Goal: Task Accomplishment & Management: Complete application form

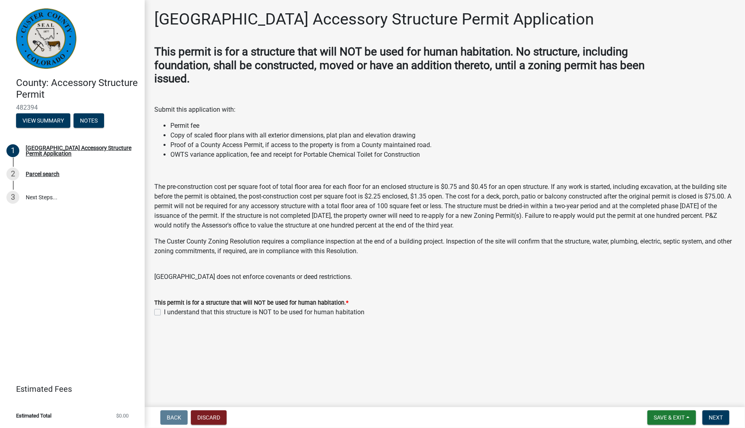
click at [164, 309] on label "I understand that this structure is NOT to be used for human habitation" at bounding box center [264, 312] width 200 height 10
click at [164, 309] on input "I understand that this structure is NOT to be used for human habitation" at bounding box center [166, 309] width 5 height 5
checkbox input "true"
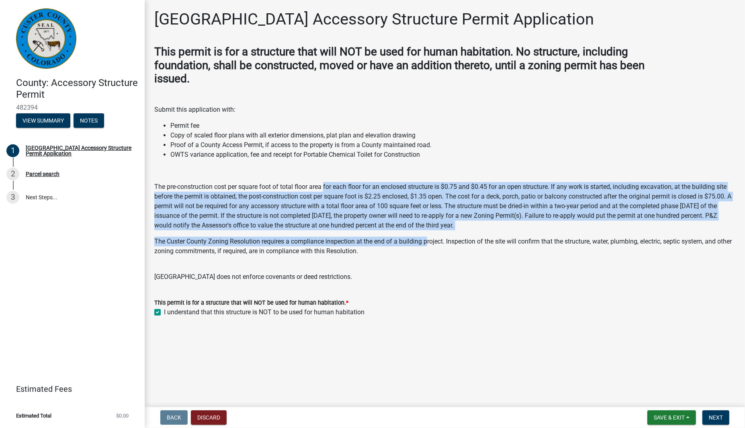
drag, startPoint x: 325, startPoint y: 188, endPoint x: 427, endPoint y: 231, distance: 110.9
click at [427, 231] on div "This permit is for a structure that will NOT be used for human habitation. No s…" at bounding box center [444, 163] width 581 height 237
click at [435, 223] on p "The pre-construction cost per square foot of total floor area for each floor fo…" at bounding box center [444, 206] width 581 height 48
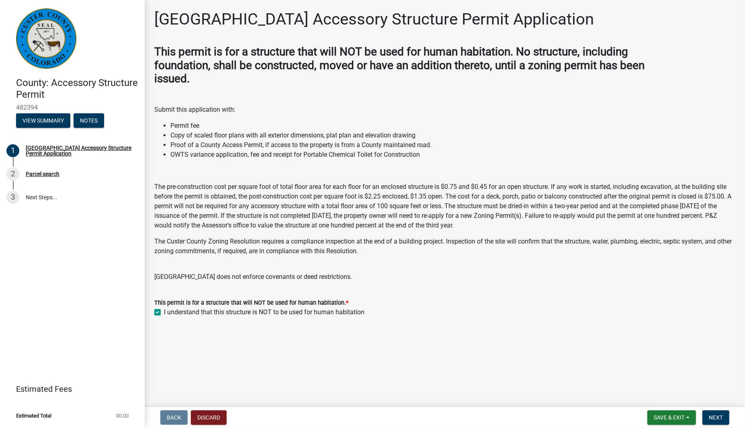
drag, startPoint x: 465, startPoint y: 205, endPoint x: 501, endPoint y: 228, distance: 42.6
click at [501, 228] on p "The pre-construction cost per square foot of total floor area for each floor fo…" at bounding box center [444, 206] width 581 height 48
click at [523, 223] on p "The pre-construction cost per square foot of total floor area for each floor fo…" at bounding box center [444, 206] width 581 height 48
click at [721, 413] on button "Next" at bounding box center [715, 417] width 27 height 14
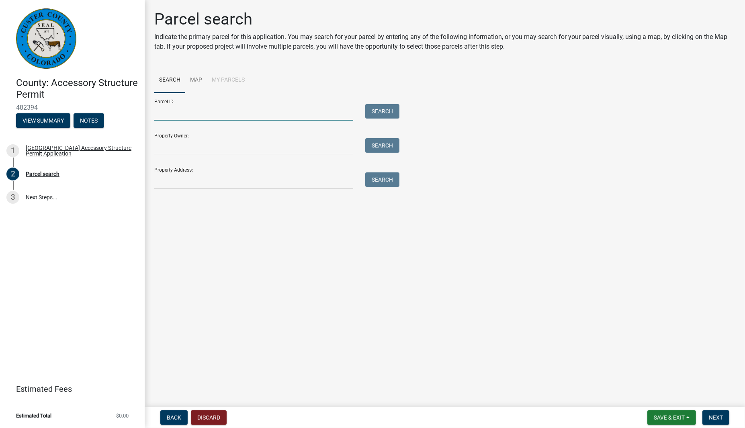
click at [177, 115] on input "Parcel ID:" at bounding box center [253, 112] width 199 height 16
click at [166, 145] on input "Property Owner:" at bounding box center [253, 146] width 199 height 16
type input "Rule, Joshua"
click at [391, 141] on button "Search" at bounding box center [382, 145] width 34 height 14
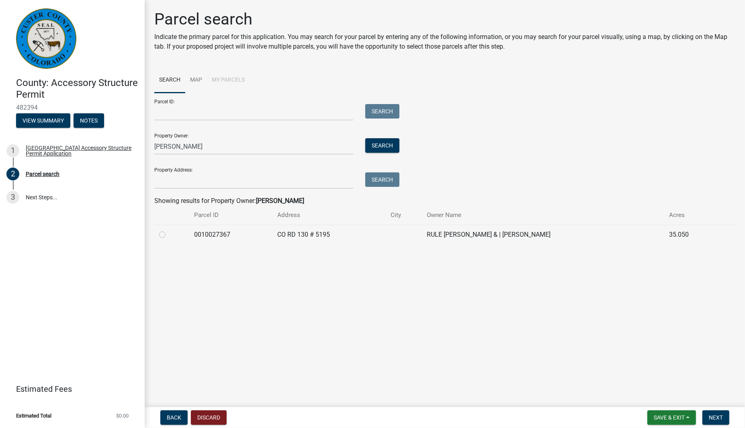
click at [169, 230] on label at bounding box center [169, 230] width 0 height 0
click at [169, 231] on input "radio" at bounding box center [171, 232] width 5 height 5
radio input "true"
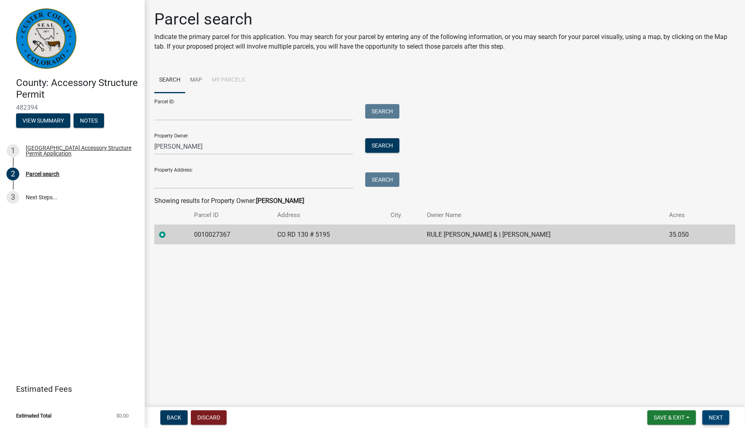
click at [717, 416] on span "Next" at bounding box center [716, 417] width 14 height 6
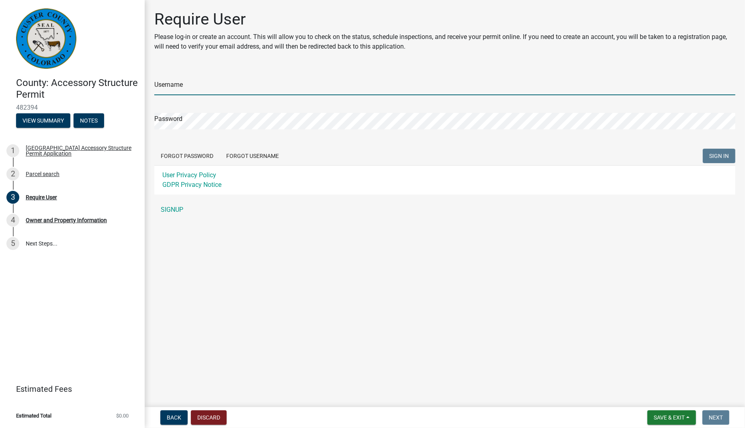
click at [164, 81] on input "Username" at bounding box center [444, 87] width 581 height 16
type input "j"
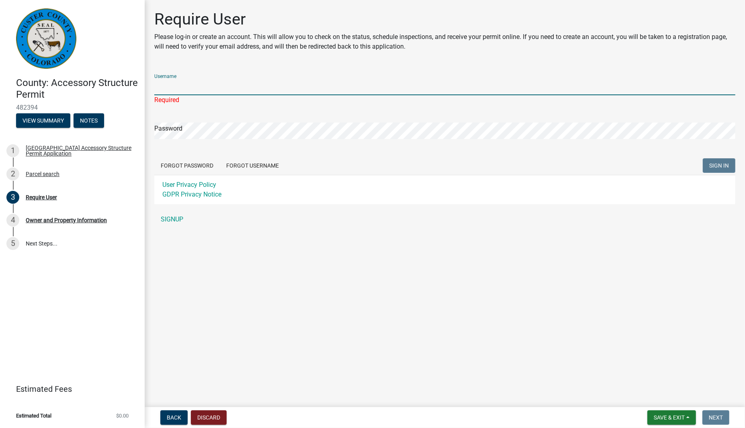
click at [164, 81] on input "Username" at bounding box center [444, 87] width 581 height 16
click at [194, 88] on input "Username" at bounding box center [444, 87] width 581 height 16
click at [227, 90] on input "Username" at bounding box center [444, 87] width 581 height 16
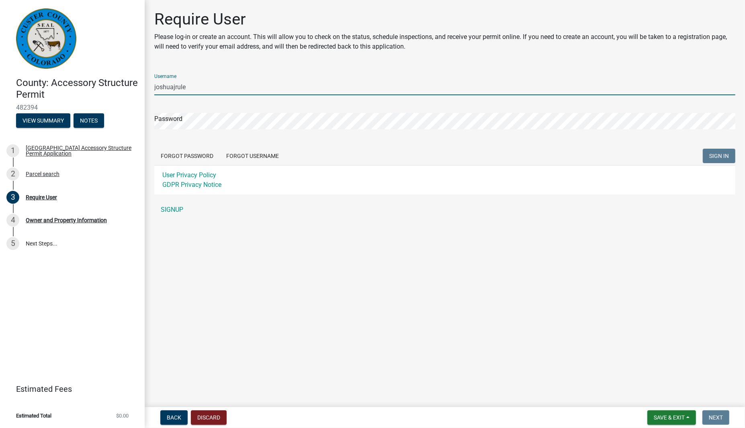
type input "joshuajrule"
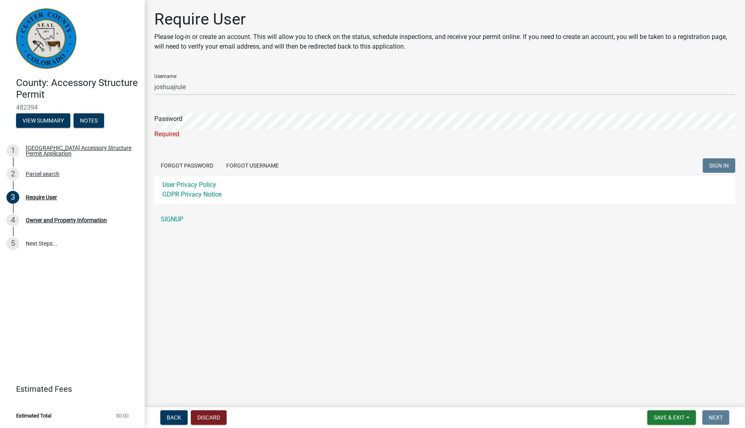
click at [225, 286] on main "Require User Please log-in or create an account. This will allow you to check o…" at bounding box center [445, 202] width 600 height 404
click at [172, 218] on link "SIGNUP" at bounding box center [444, 219] width 581 height 16
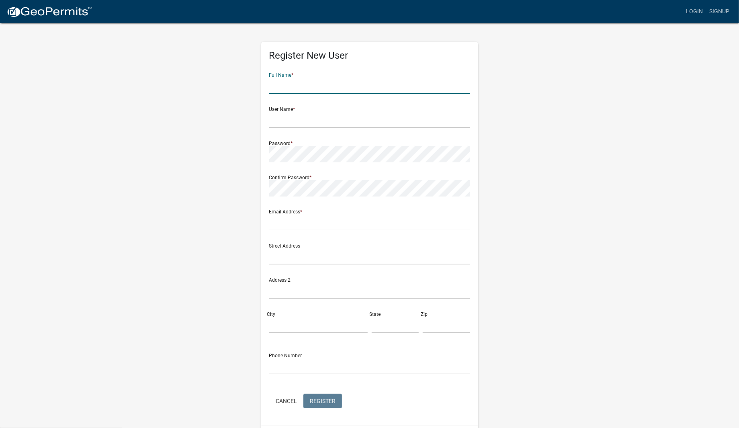
click at [363, 90] on input "text" at bounding box center [369, 86] width 201 height 16
click at [363, 90] on input "Joshua" at bounding box center [369, 86] width 201 height 16
type input "Joshua Rule"
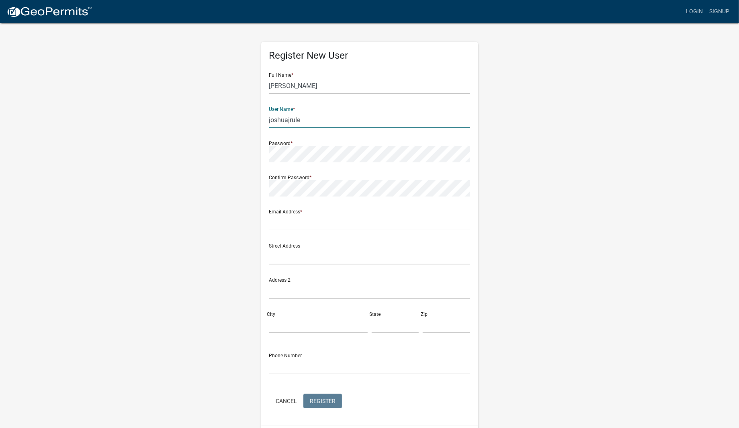
type input "joshuajrule"
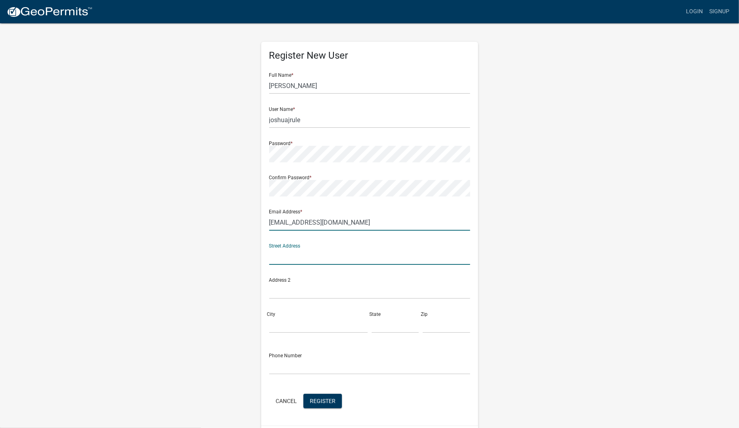
click at [324, 223] on input "joshuajrule@gmail.om" at bounding box center [369, 222] width 201 height 16
type input "joshuajrule@gmail.com"
click at [295, 256] on input "text" at bounding box center [369, 256] width 201 height 16
type input "5195 County Road 130"
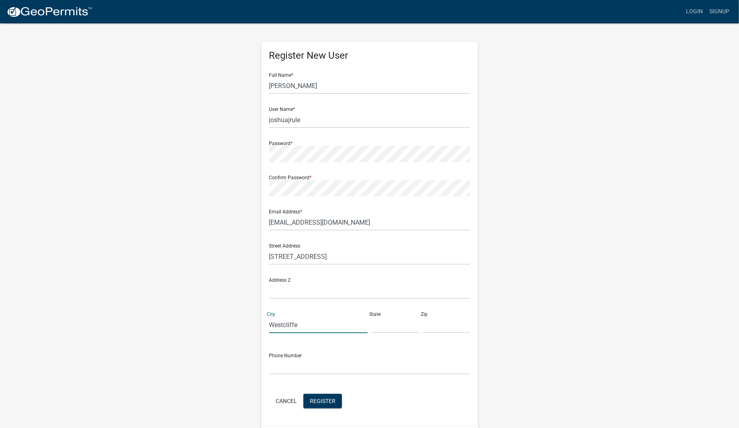
type input "Westcliffe"
type input "CO"
type input "81252"
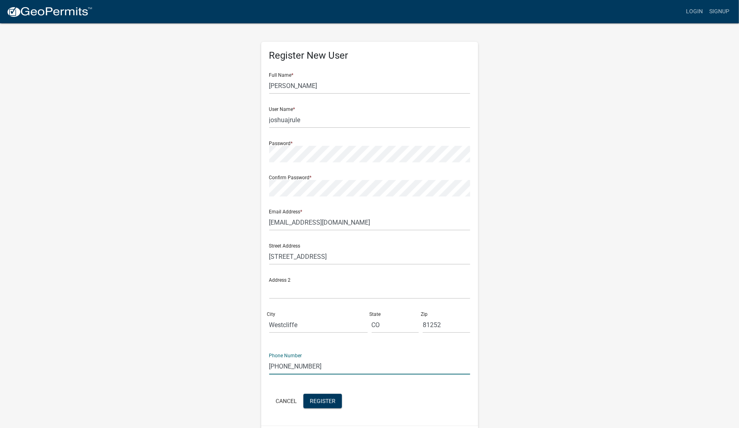
type input "720-749-7005"
click at [320, 400] on span "Register" at bounding box center [323, 400] width 26 height 6
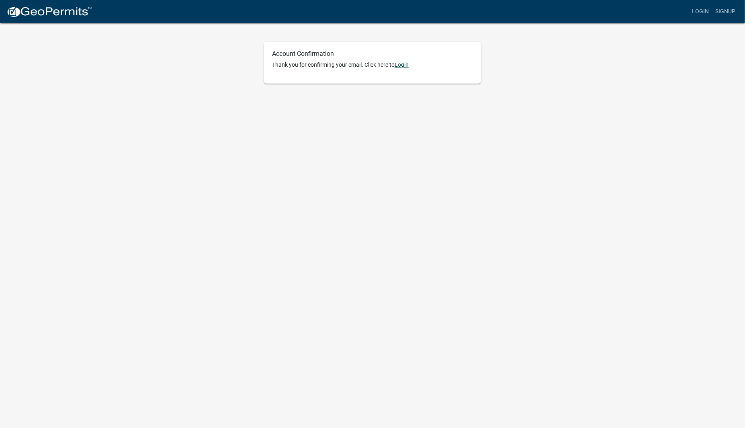
click at [404, 66] on link "Login" at bounding box center [401, 64] width 14 height 6
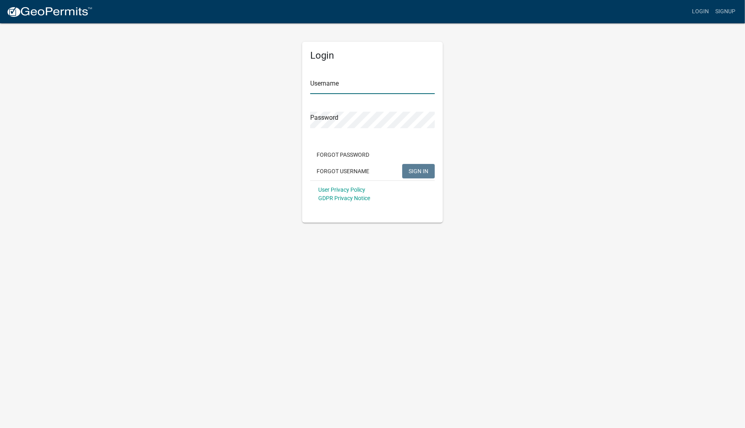
click at [353, 80] on input "Username" at bounding box center [372, 86] width 125 height 16
type input "joshuajrule"
click at [374, 87] on input "joshuajrule" at bounding box center [372, 86] width 125 height 16
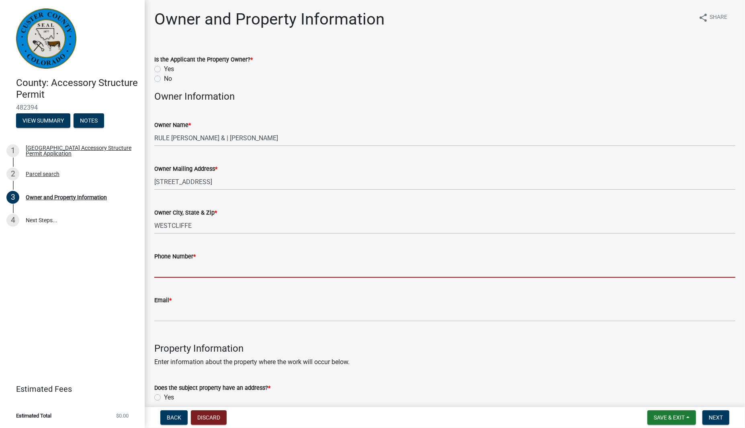
click at [303, 265] on input "Phone Number *" at bounding box center [444, 269] width 581 height 16
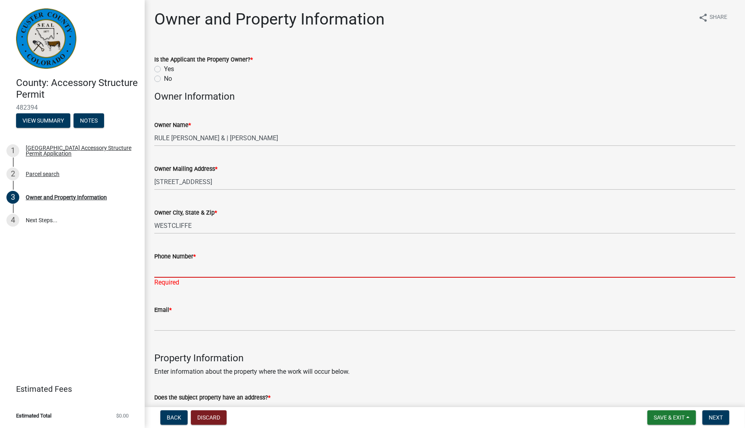
type input "7207497005"
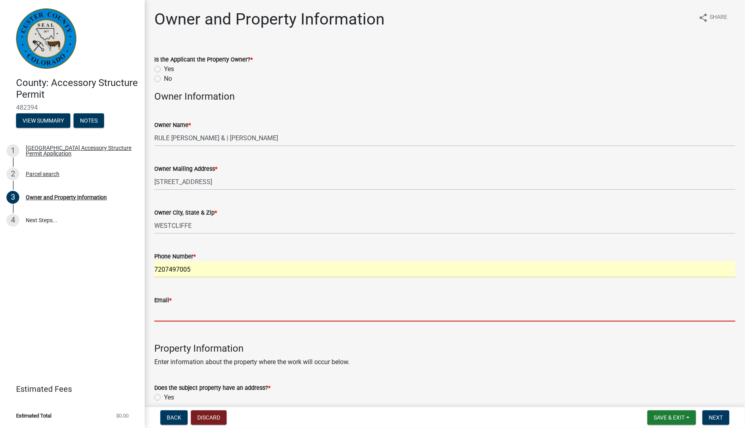
click at [259, 315] on input "Email *" at bounding box center [444, 313] width 581 height 16
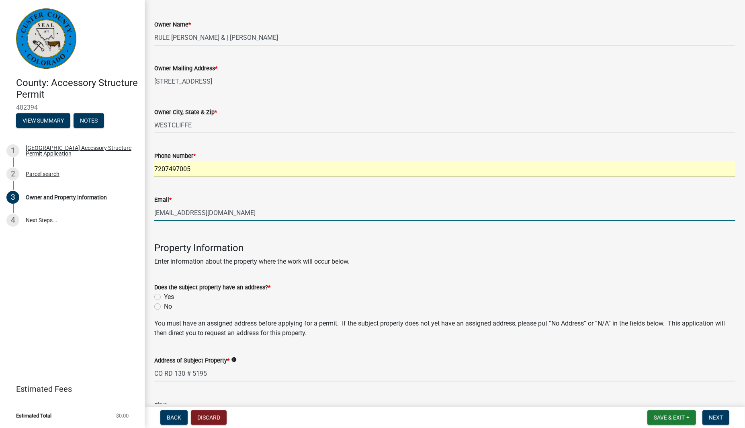
scroll to position [102, 0]
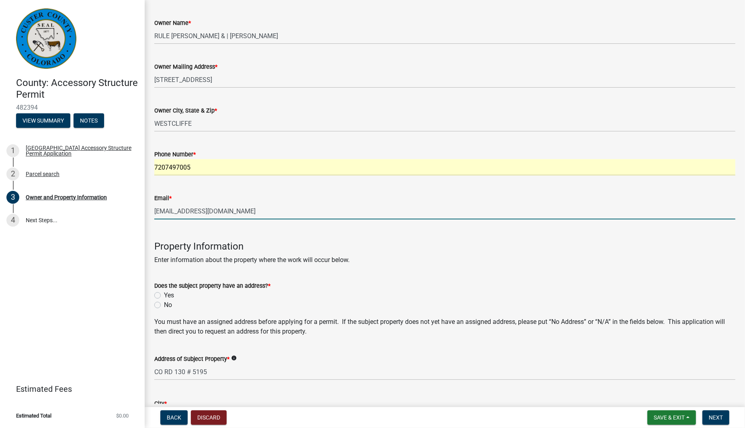
type input "[EMAIL_ADDRESS][DOMAIN_NAME]"
click at [164, 295] on label "Yes" at bounding box center [169, 295] width 10 height 10
click at [164, 295] on input "Yes" at bounding box center [166, 292] width 5 height 5
radio input "true"
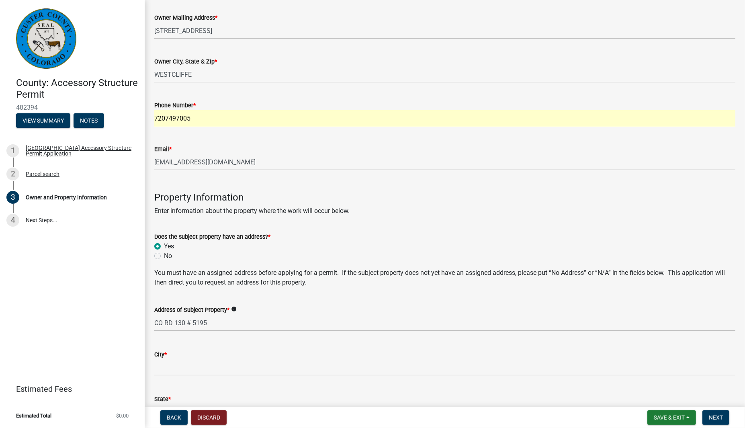
scroll to position [169, 0]
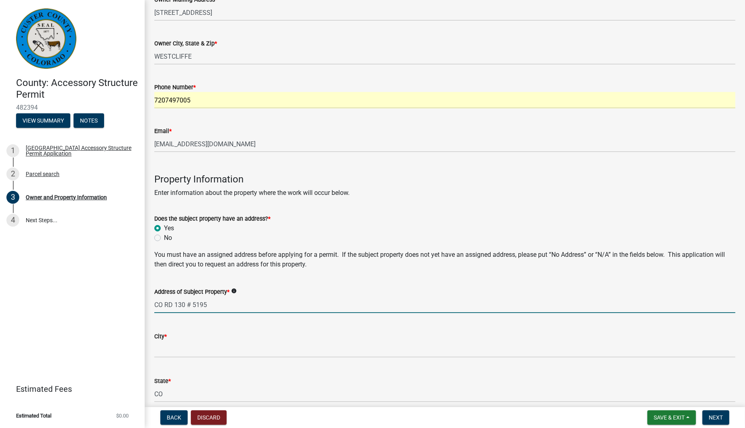
drag, startPoint x: 211, startPoint y: 301, endPoint x: 105, endPoint y: 284, distance: 106.9
click at [105, 284] on div "County: Accessory Structure Permit 482394 View Summary Notes 1 [GEOGRAPHIC_DATA…" at bounding box center [372, 214] width 745 height 428
type input "[STREET_ADDRESS]"
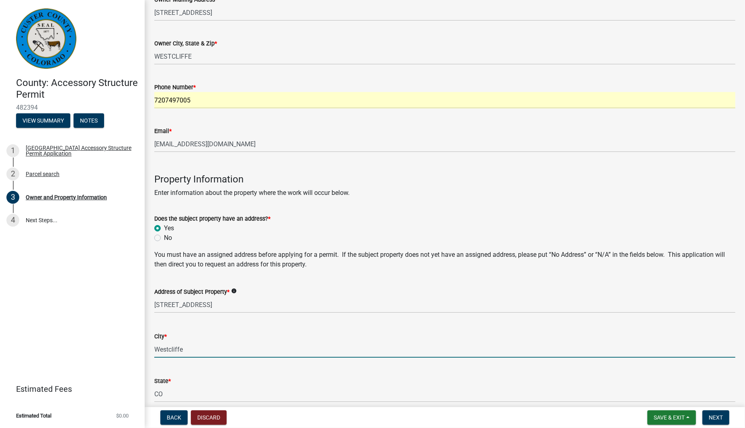
type input "Westcliffe"
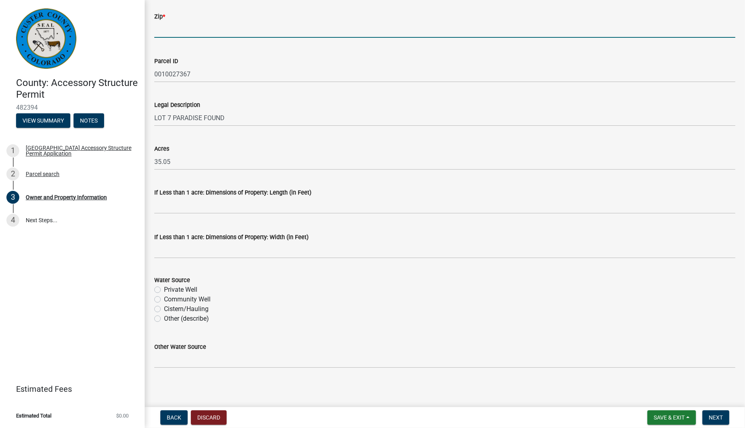
scroll to position [580, 0]
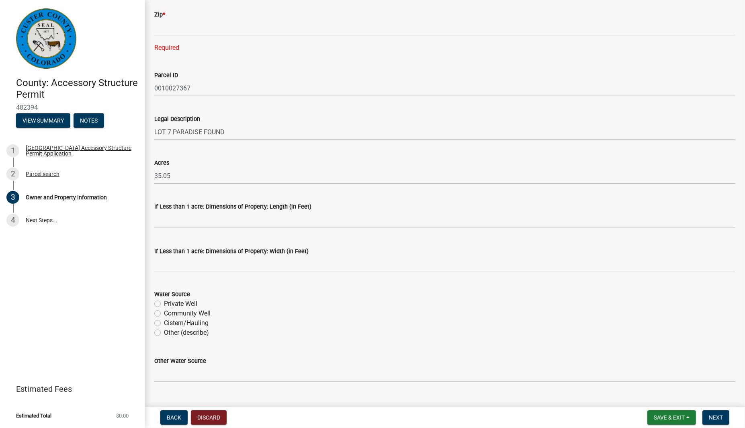
click at [155, 286] on form "Water Source Private Well Community Well Cistern/Hauling Other (describe)" at bounding box center [444, 309] width 581 height 58
click at [182, 304] on label "Private Well" at bounding box center [180, 304] width 33 height 10
click at [169, 304] on input "Private Well" at bounding box center [166, 301] width 5 height 5
radio input "true"
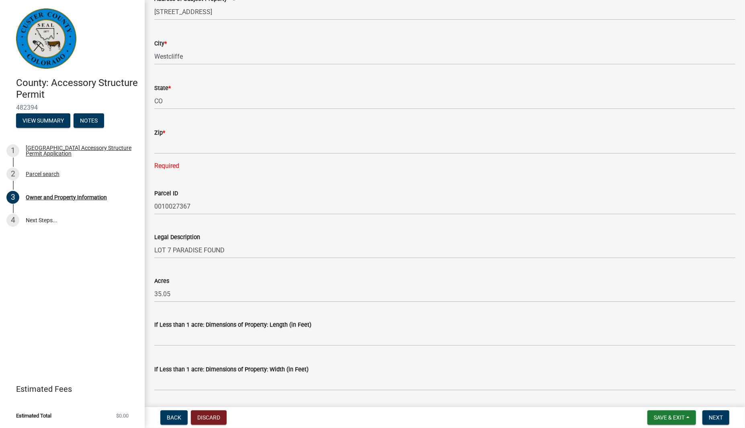
scroll to position [464, 0]
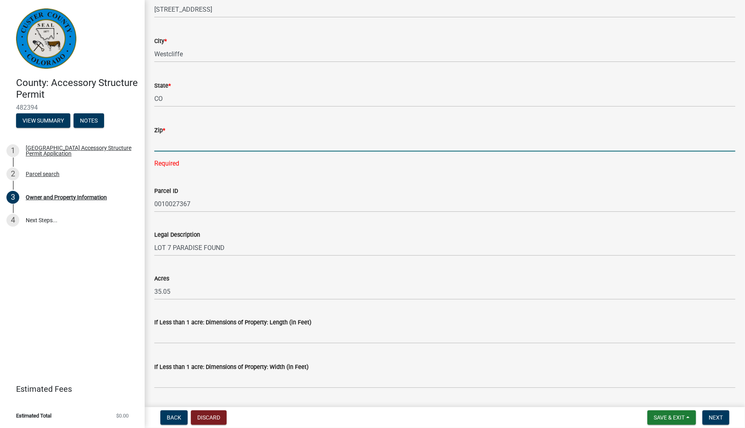
click at [186, 140] on input "Zip *" at bounding box center [444, 143] width 581 height 16
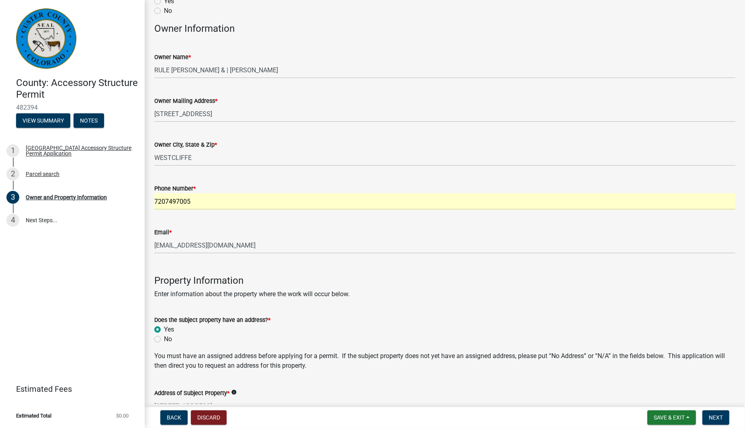
scroll to position [0, 0]
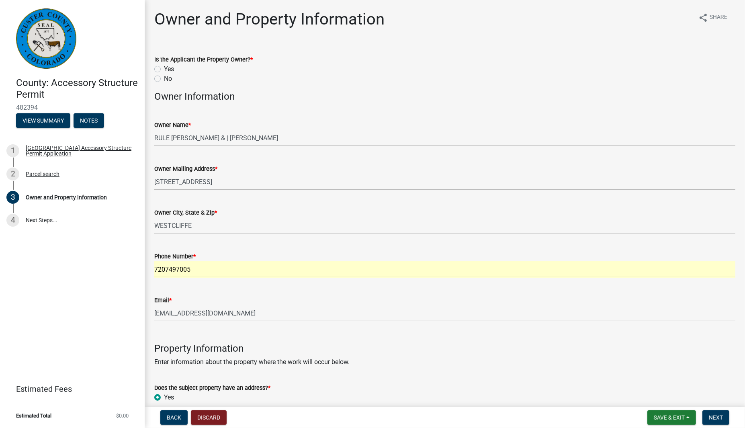
type input "81252"
click at [164, 67] on label "Yes" at bounding box center [169, 69] width 10 height 10
click at [164, 67] on input "Yes" at bounding box center [166, 66] width 5 height 5
radio input "true"
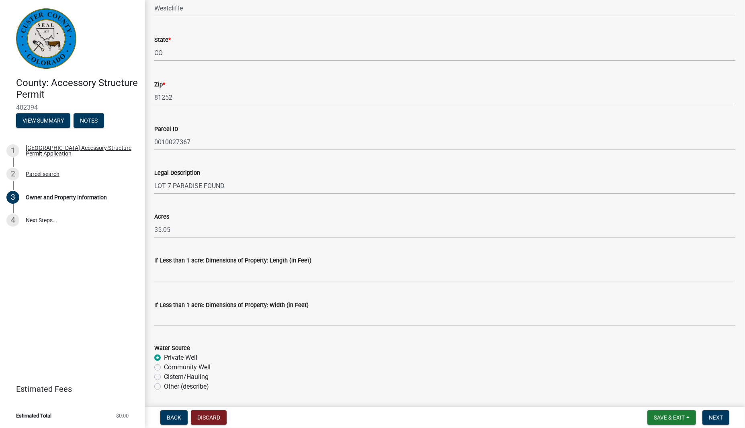
scroll to position [512, 0]
drag, startPoint x: 273, startPoint y: 125, endPoint x: 296, endPoint y: 76, distance: 54.3
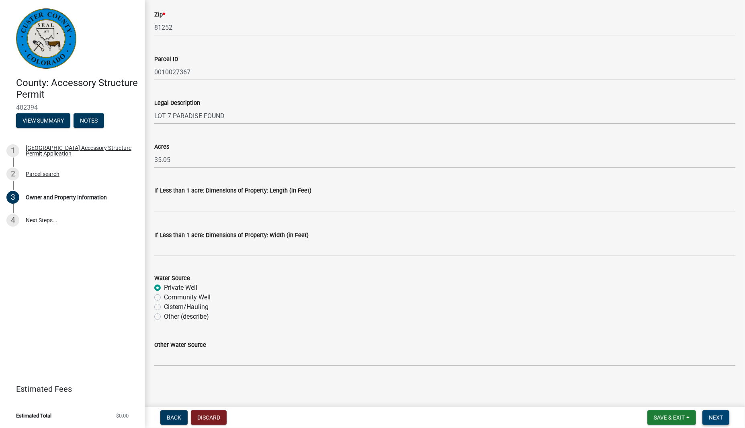
click at [715, 415] on span "Next" at bounding box center [716, 417] width 14 height 6
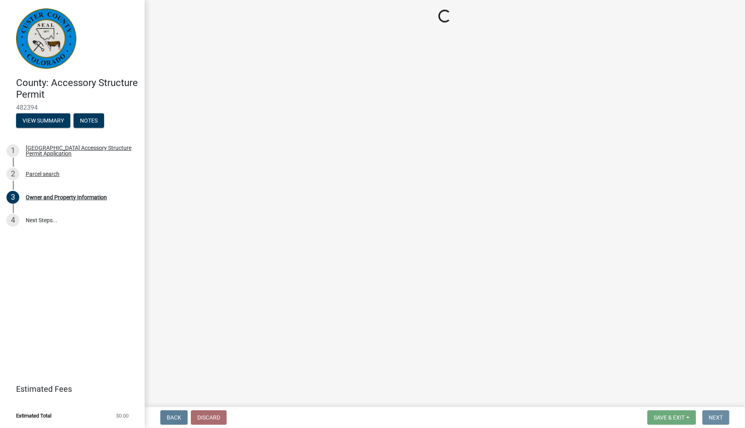
scroll to position [0, 0]
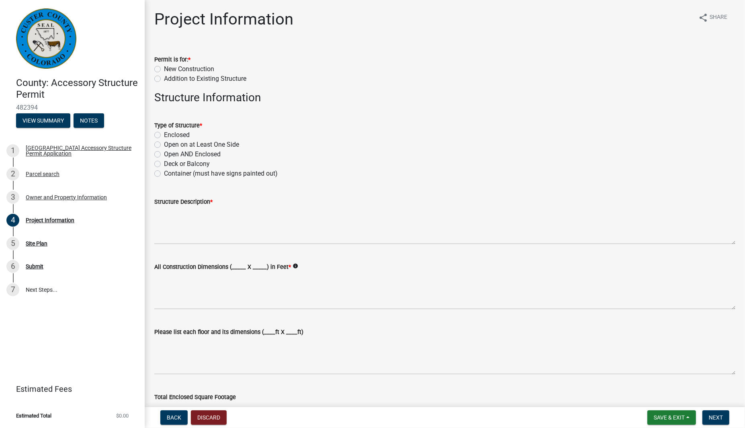
click at [164, 134] on label "Enclosed" at bounding box center [177, 135] width 26 height 10
click at [164, 134] on input "Enclosed" at bounding box center [166, 132] width 5 height 5
radio input "true"
click at [164, 69] on label "New Construction" at bounding box center [189, 69] width 50 height 10
click at [164, 69] on input "New Construction" at bounding box center [166, 66] width 5 height 5
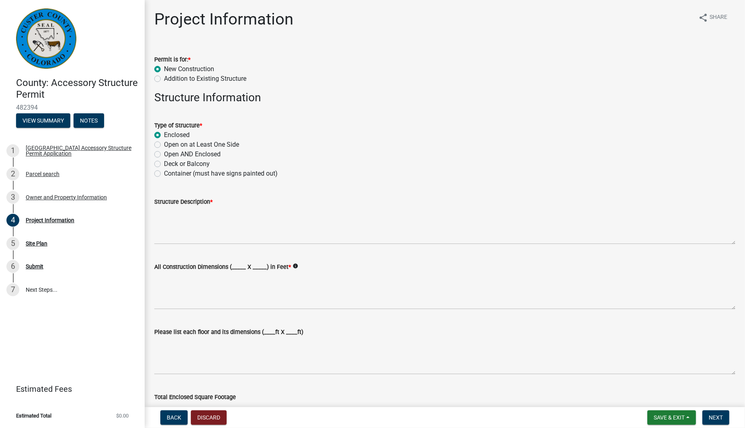
radio input "true"
click at [176, 238] on textarea "Structure Description *" at bounding box center [444, 225] width 581 height 38
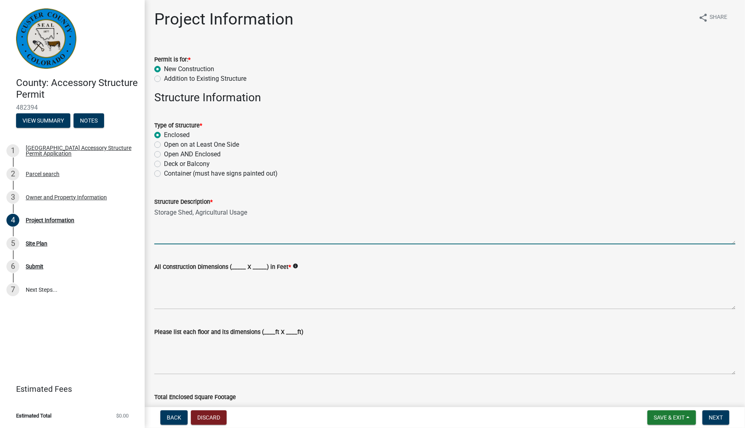
type textarea "Storage Shed, Agricultural Usage"
click at [231, 264] on label "All Construction Dimensions (_____ X _____) in Feet *" at bounding box center [222, 267] width 137 height 6
click at [231, 272] on textarea "All Construction Dimensions (_____ X _____) in Feet *" at bounding box center [444, 291] width 581 height 38
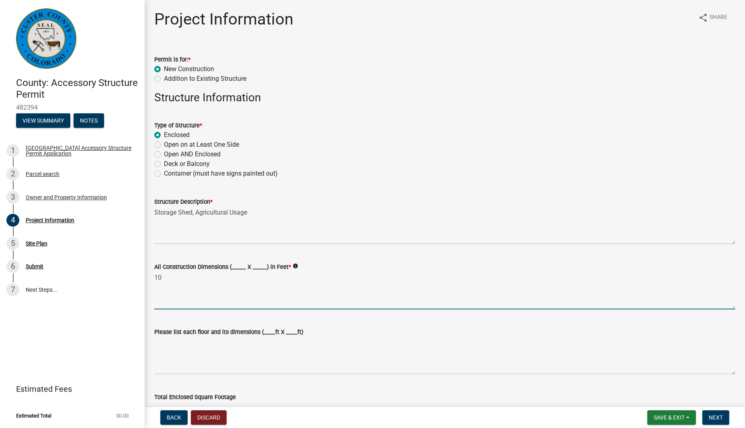
type textarea "1"
type textarea "20 x 40"
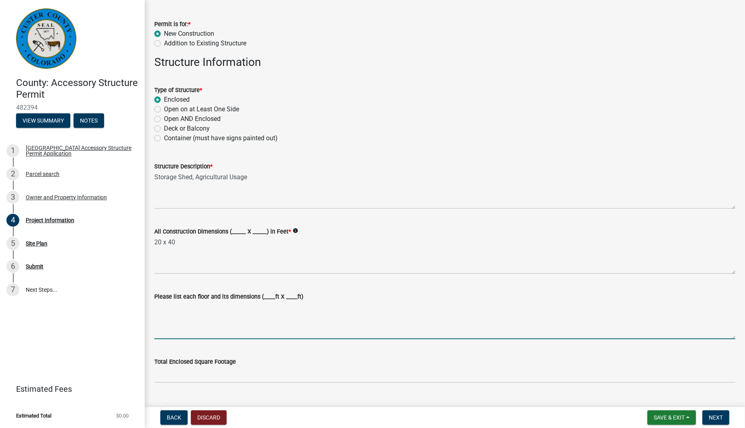
scroll to position [36, 0]
type textarea "1 floor - 20 x 40"
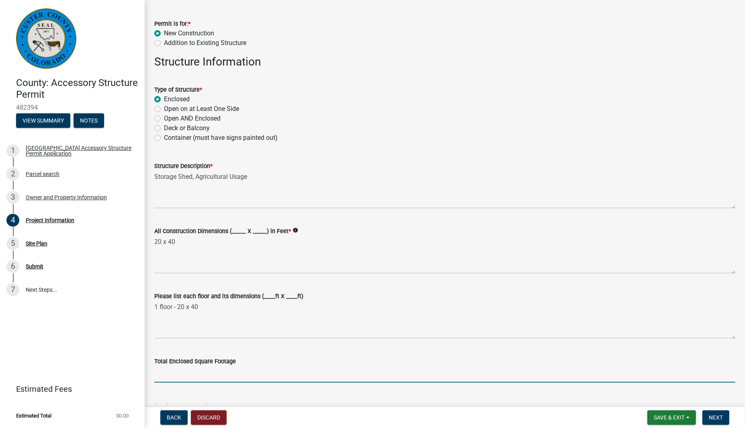
click at [192, 380] on input "text" at bounding box center [444, 374] width 581 height 16
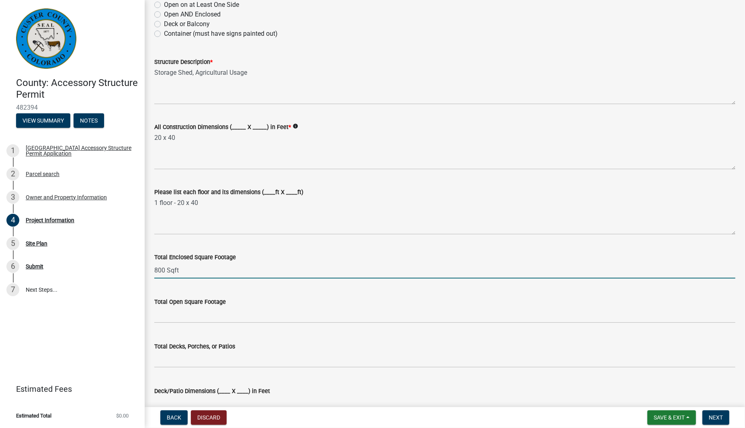
scroll to position [140, 0]
type input "800"
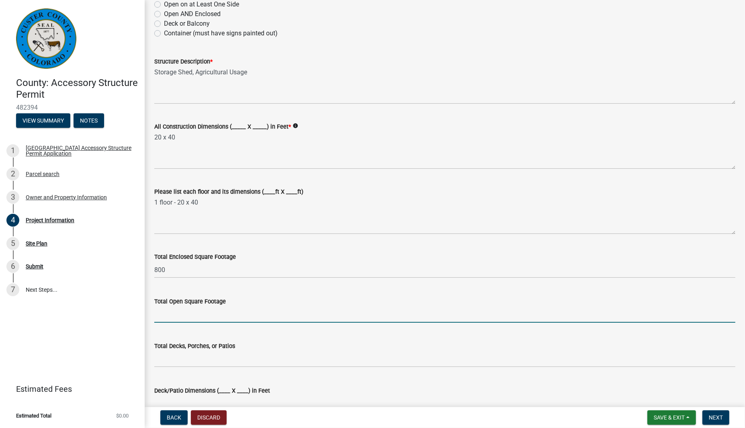
click at [173, 319] on input "text" at bounding box center [444, 314] width 581 height 16
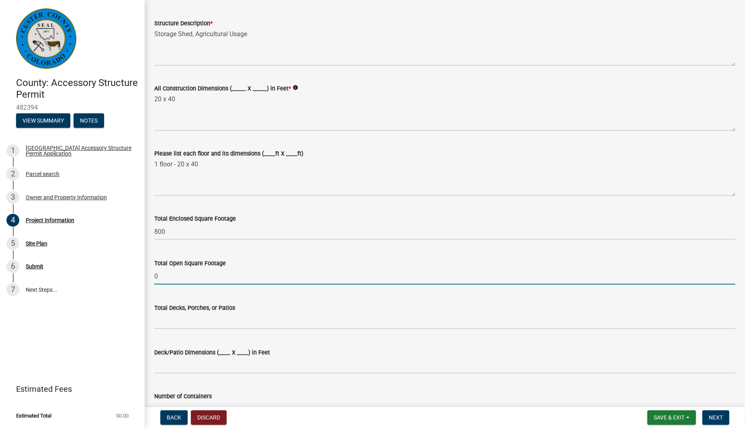
scroll to position [179, 0]
type input "0"
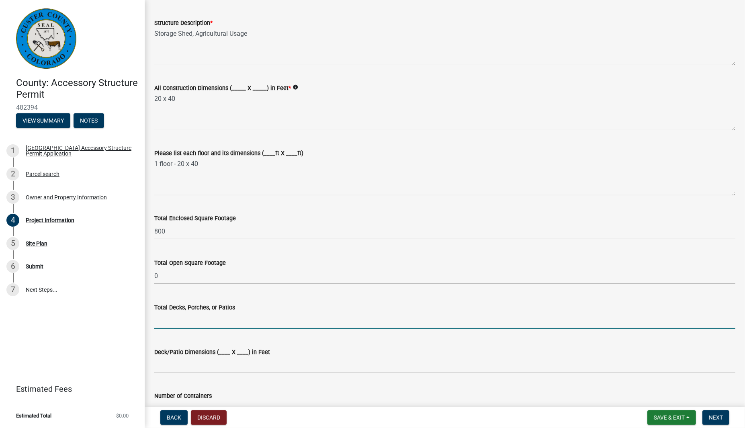
click at [170, 327] on input "text" at bounding box center [444, 320] width 581 height 16
type input "0"
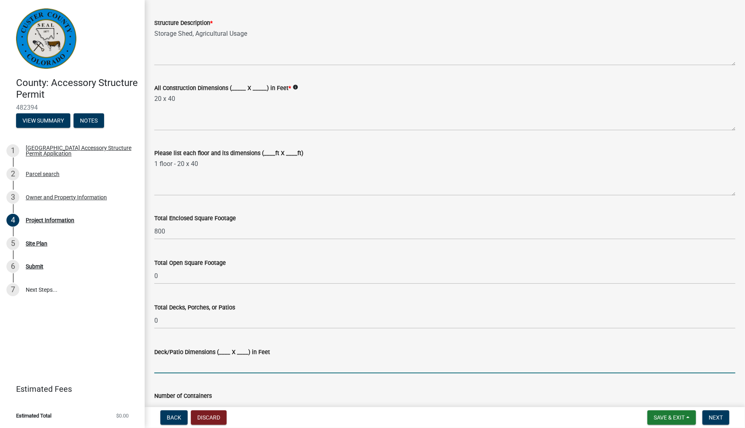
click at [169, 371] on input "Deck/Patio Dimensions (____ X ____) in Feet" at bounding box center [444, 365] width 581 height 16
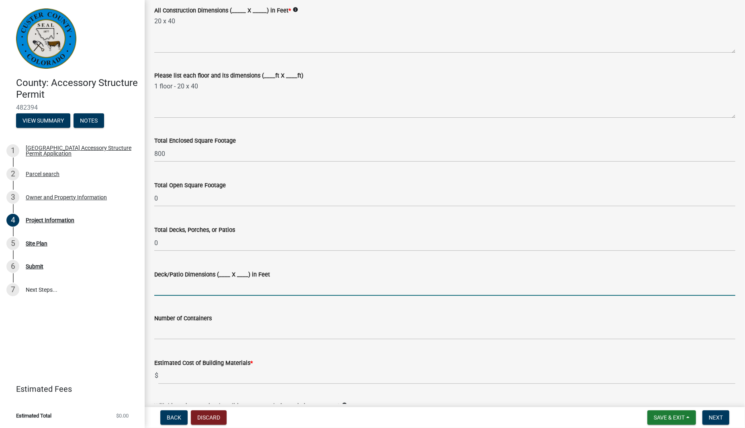
scroll to position [257, 0]
type input "0"
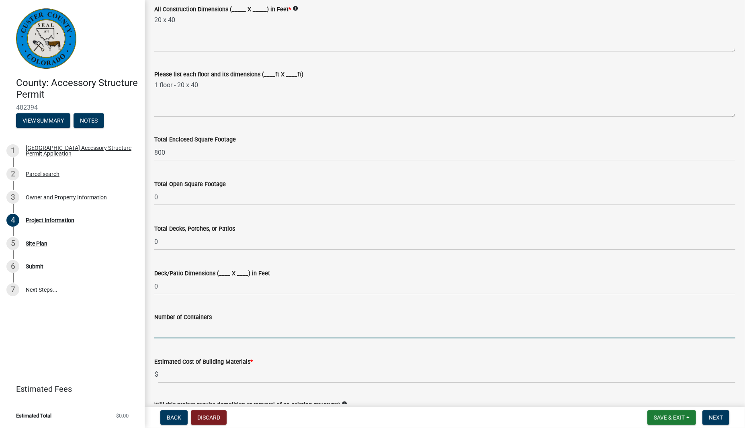
click at [176, 335] on input "text" at bounding box center [444, 330] width 581 height 16
type input "2"
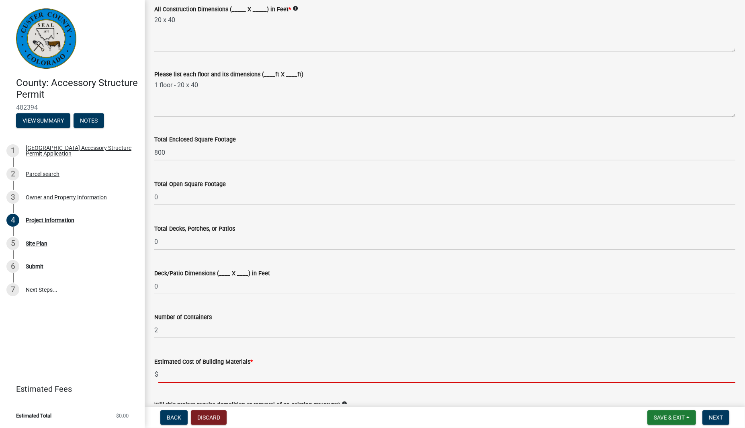
click at [180, 373] on input "text" at bounding box center [446, 374] width 577 height 16
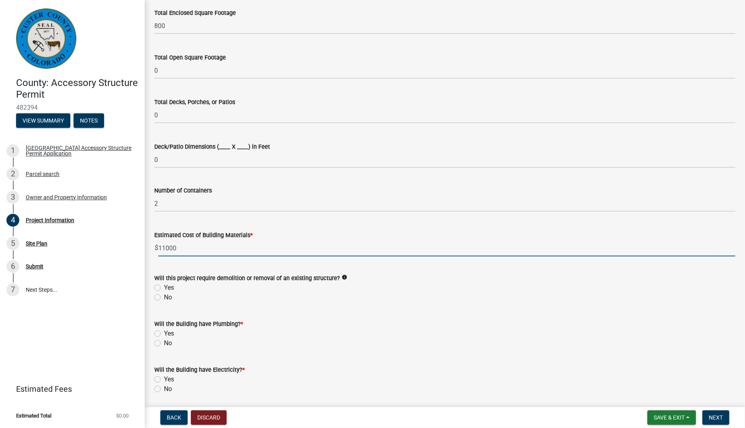
scroll to position [386, 0]
type input "11000"
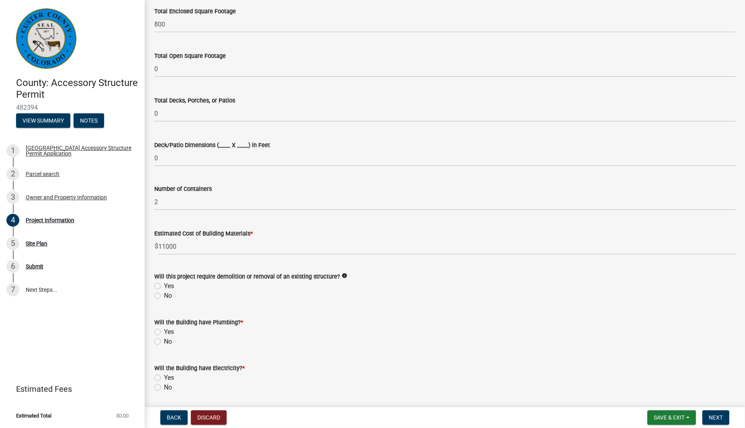
click at [161, 300] on div "No" at bounding box center [444, 296] width 581 height 10
click at [164, 295] on label "No" at bounding box center [168, 296] width 8 height 10
click at [164, 295] on input "No" at bounding box center [166, 293] width 5 height 5
radio input "true"
click at [164, 343] on label "No" at bounding box center [168, 342] width 8 height 10
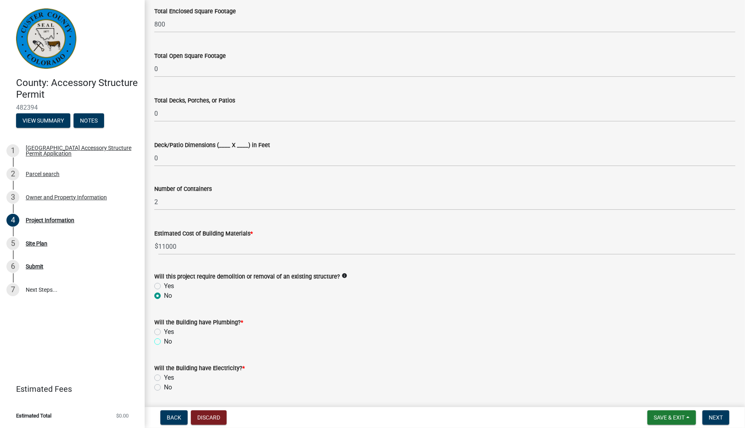
click at [164, 342] on input "No" at bounding box center [166, 339] width 5 height 5
radio input "true"
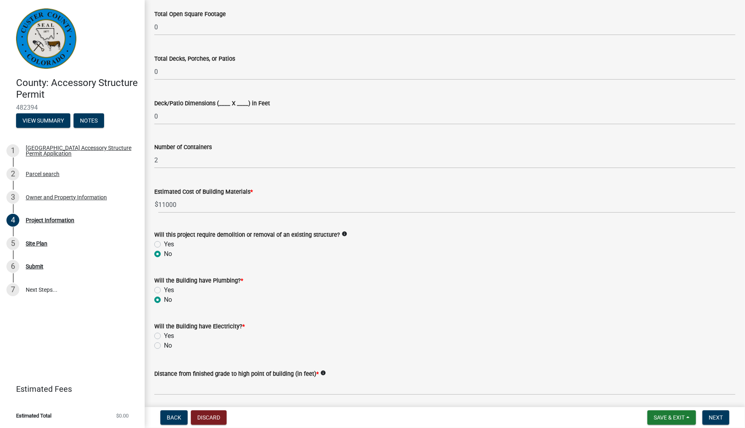
scroll to position [442, 0]
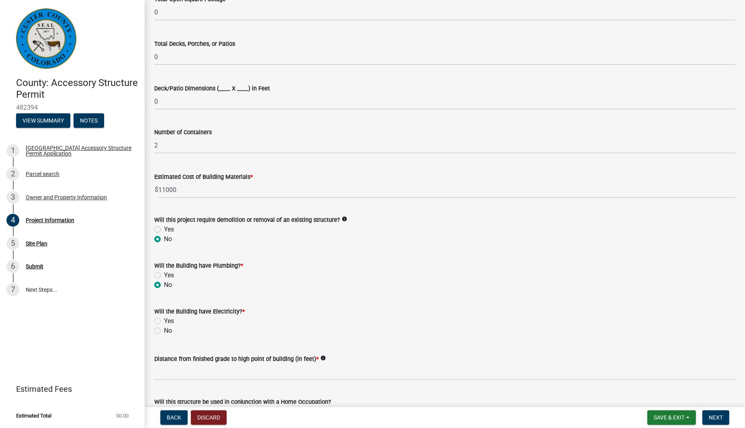
click at [164, 321] on label "Yes" at bounding box center [169, 321] width 10 height 10
click at [164, 321] on input "Yes" at bounding box center [166, 318] width 5 height 5
radio input "true"
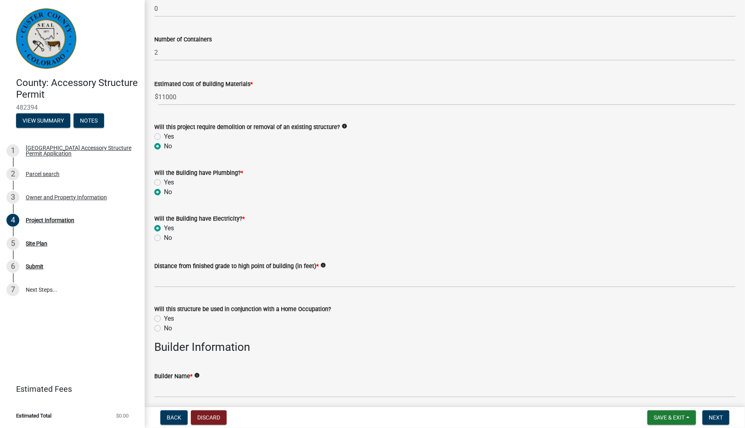
scroll to position [535, 0]
click at [164, 237] on label "No" at bounding box center [168, 238] width 8 height 10
click at [164, 237] on input "No" at bounding box center [166, 235] width 5 height 5
radio input "true"
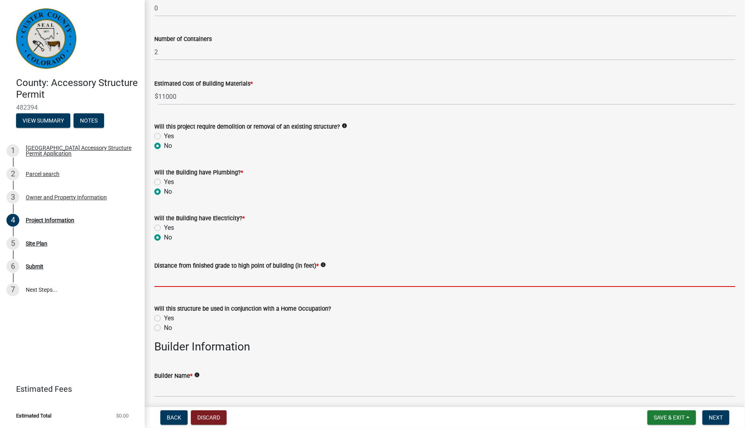
click at [204, 283] on input "text" at bounding box center [444, 278] width 581 height 16
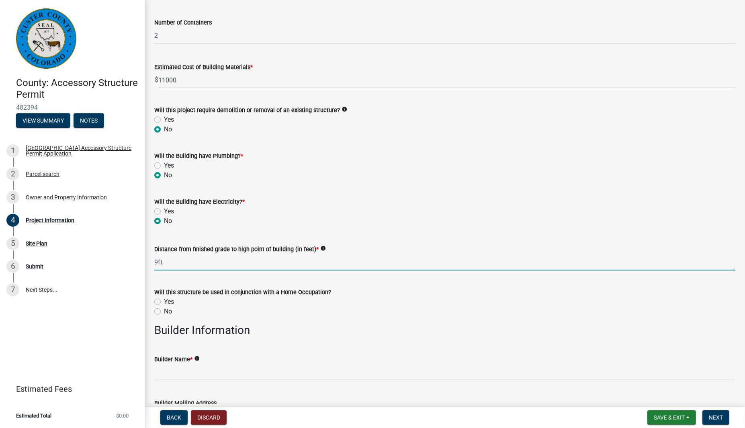
scroll to position [557, 0]
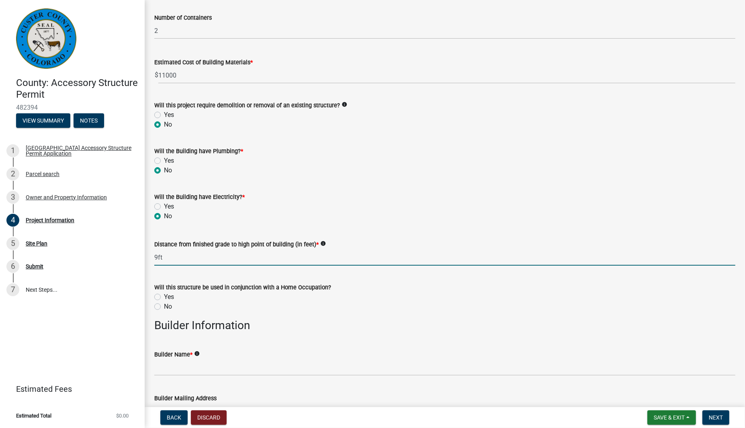
type input "9"
click at [164, 295] on label "Yes" at bounding box center [169, 297] width 10 height 10
click at [164, 295] on input "Yes" at bounding box center [166, 294] width 5 height 5
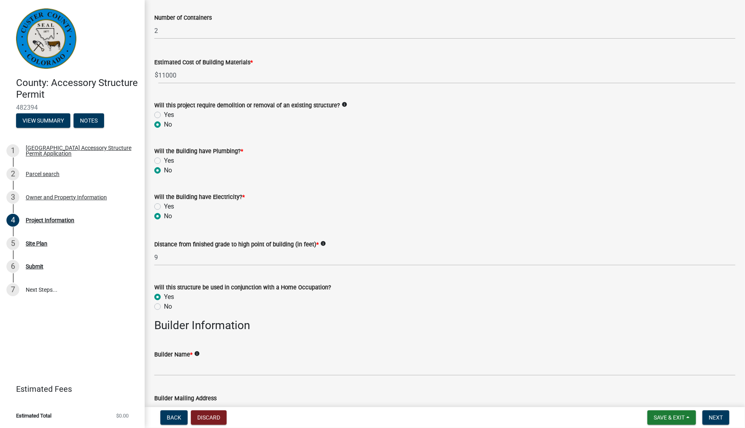
radio input "true"
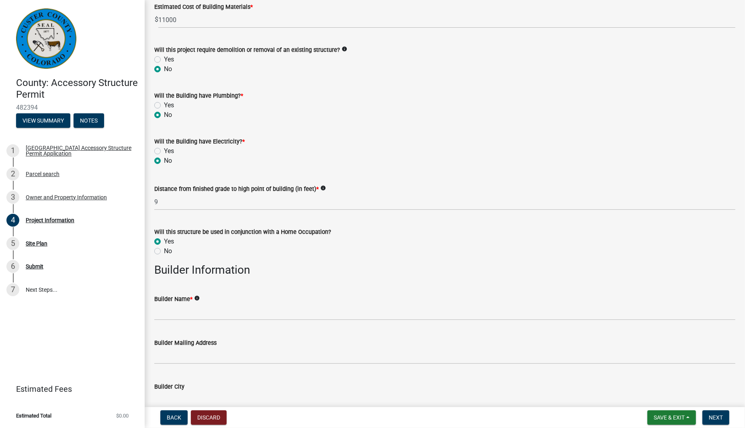
scroll to position [623, 0]
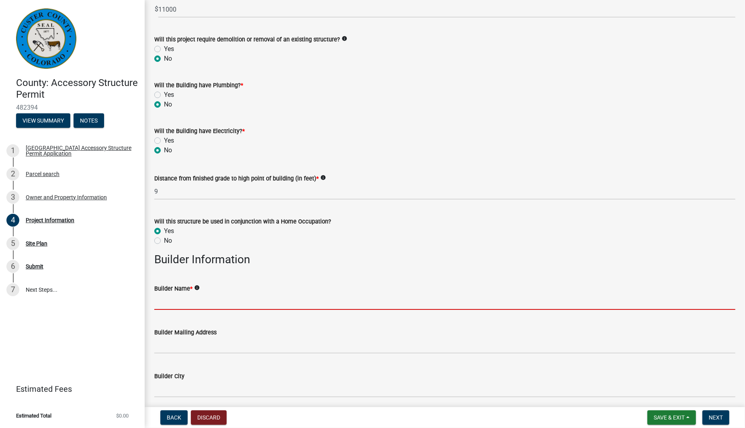
click at [192, 301] on input "Builder Name *" at bounding box center [444, 301] width 581 height 16
type input "S"
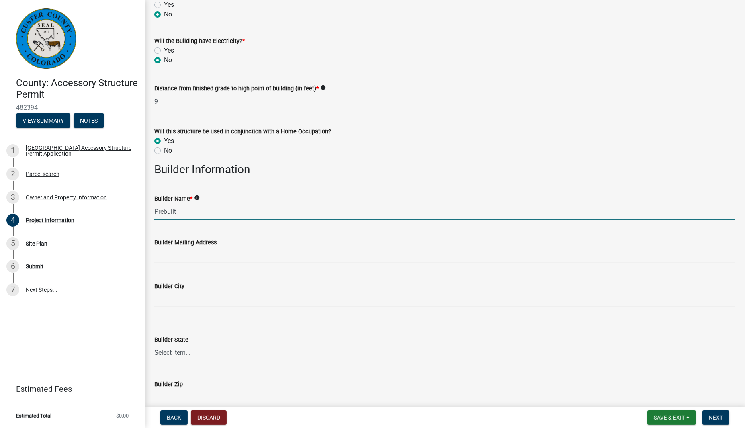
scroll to position [714, 0]
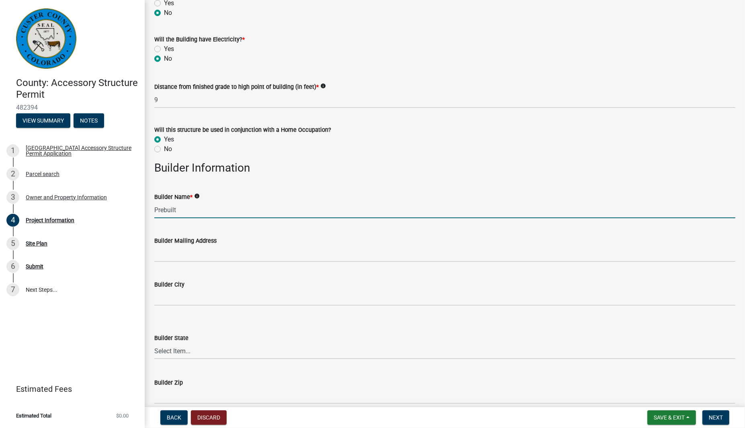
type input "Prebuilt"
click at [178, 256] on input "Builder Mailing Address" at bounding box center [444, 253] width 581 height 16
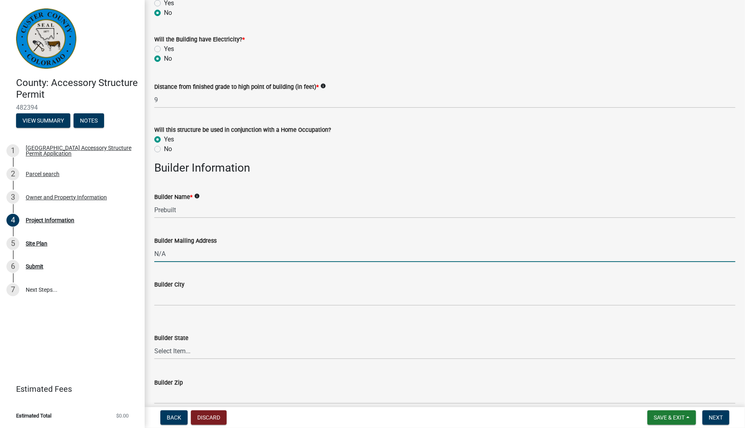
type input "N/A"
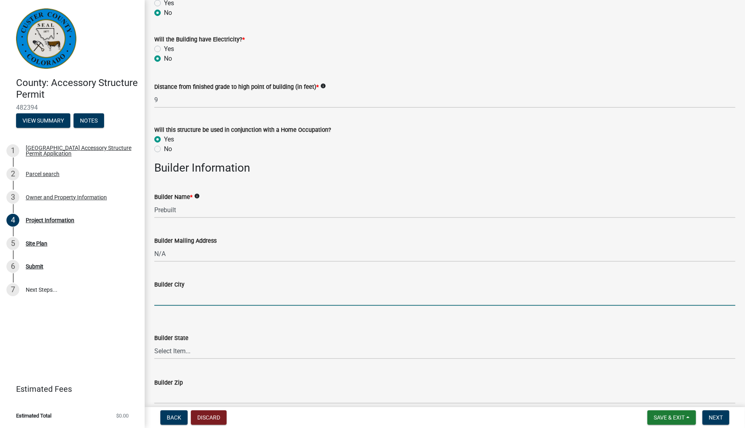
click at [177, 299] on input "Builder City" at bounding box center [444, 297] width 581 height 16
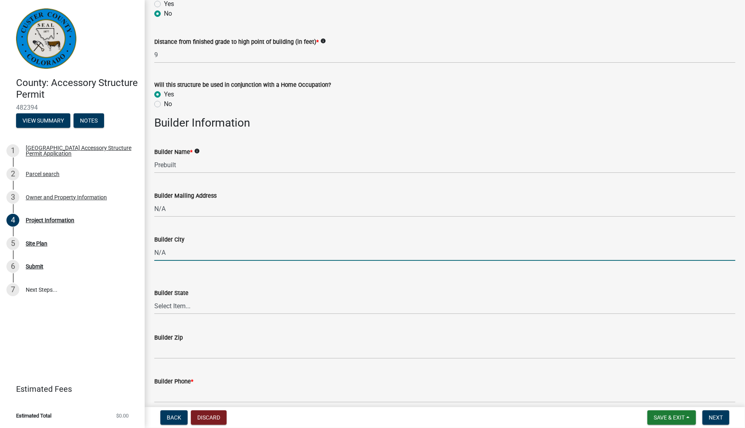
scroll to position [761, 0]
type input "N/A"
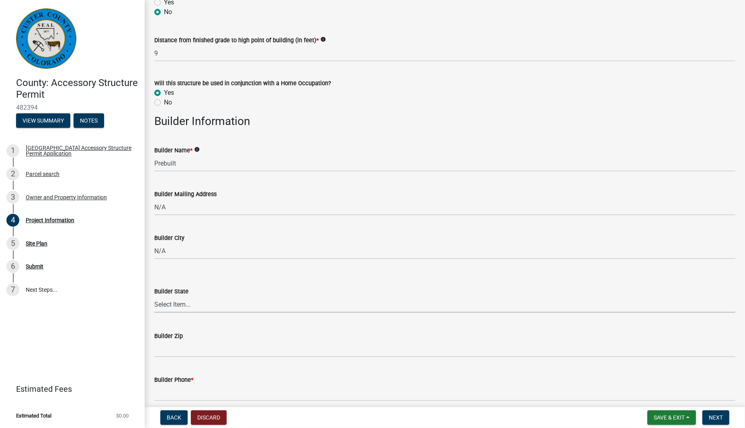
click at [184, 305] on select "Select Item... Alabama Alaska Arizona Arkansas California Colorado Connecticut …" at bounding box center [444, 304] width 581 height 16
click at [186, 322] on div "Builder Zip" at bounding box center [444, 338] width 581 height 37
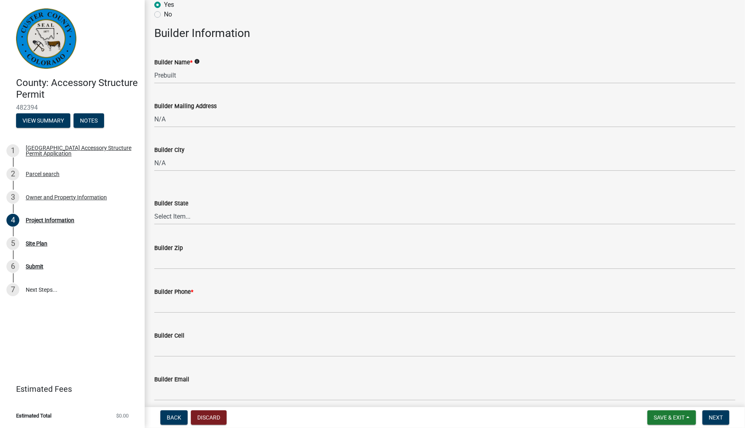
scroll to position [851, 0]
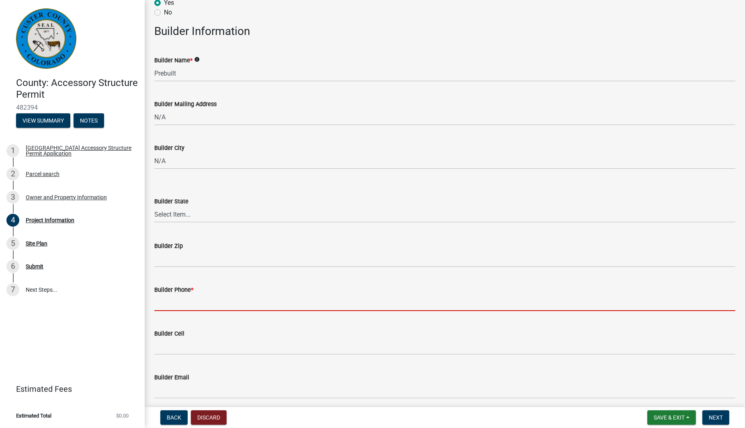
click at [178, 309] on input "Builder Phone *" at bounding box center [444, 302] width 581 height 16
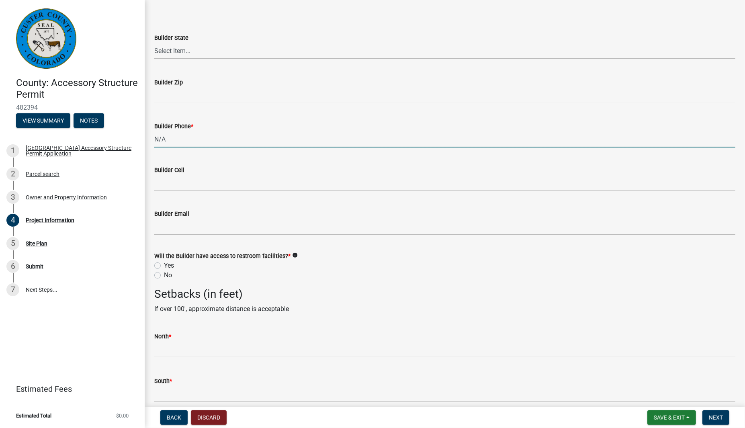
scroll to position [1016, 0]
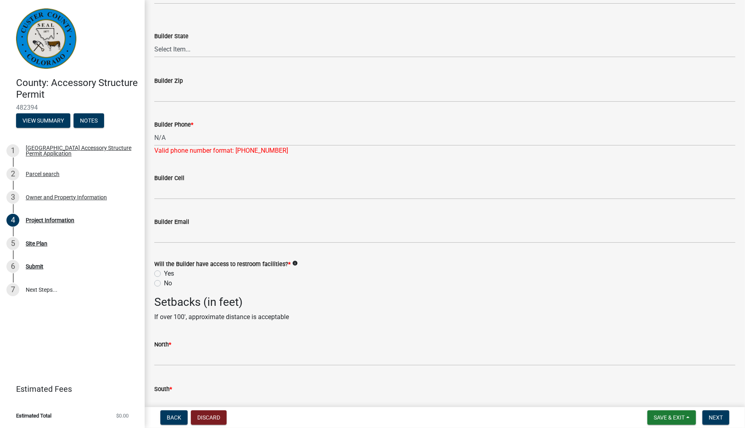
click at [158, 264] on div "Will the Builder have access to restroom facilities? * info Yes No" at bounding box center [444, 273] width 581 height 29
click at [187, 141] on input "N/A" at bounding box center [444, 137] width 581 height 16
type input "N"
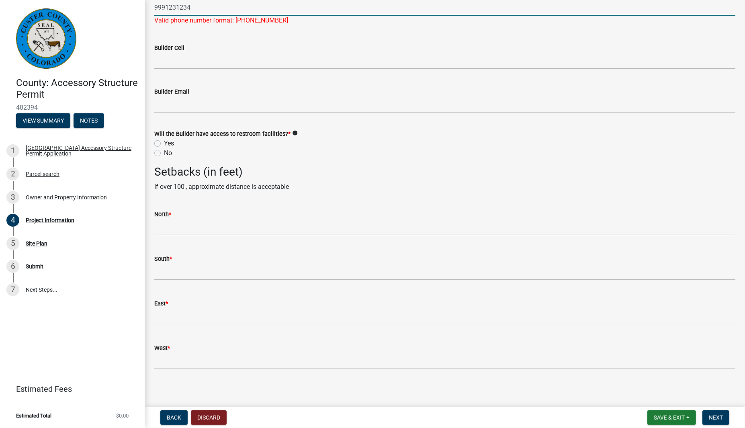
scroll to position [1149, 0]
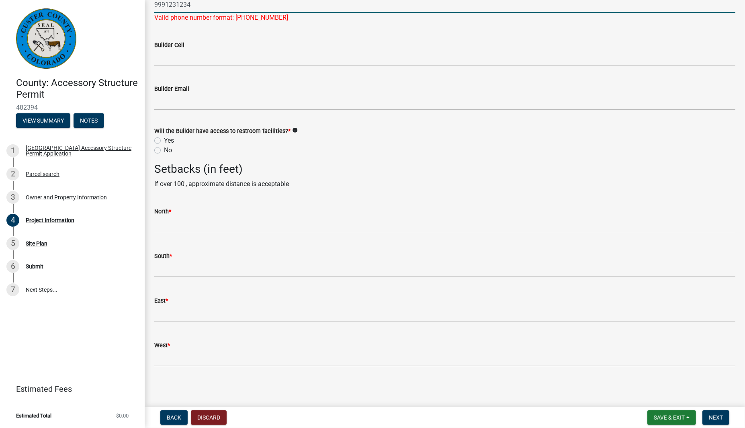
type input "9991231234"
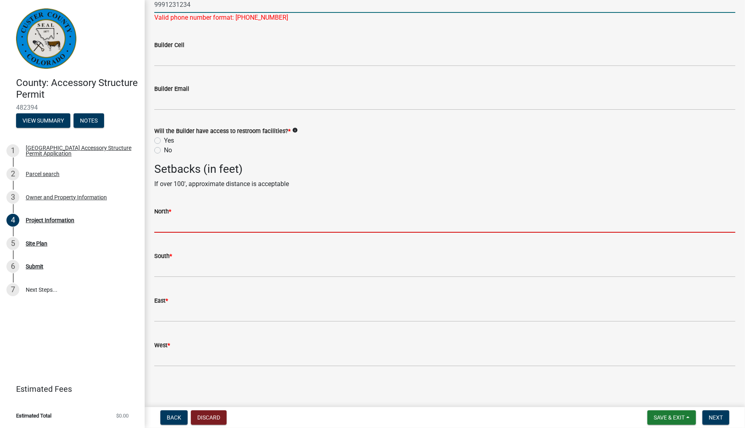
scroll to position [1139, 0]
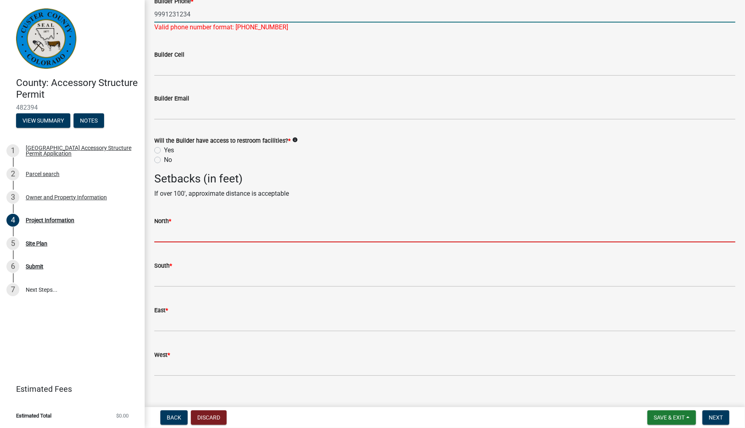
click at [192, 226] on input "text" at bounding box center [444, 234] width 581 height 16
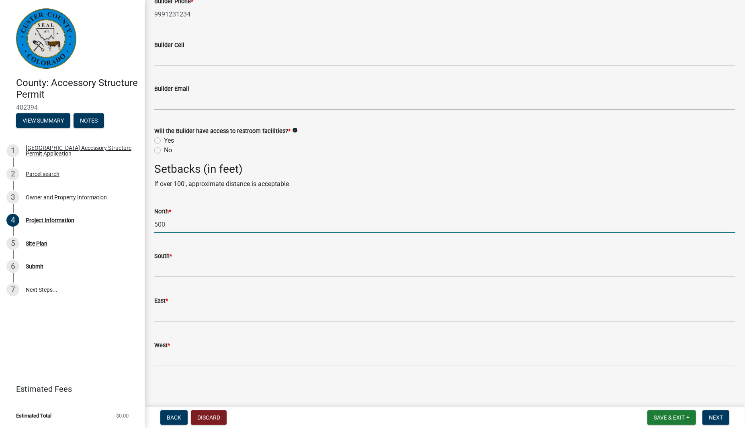
type input "500"
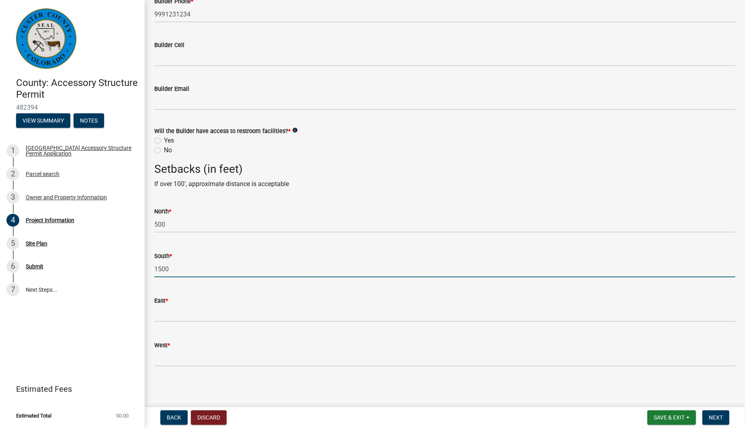
type input "1500"
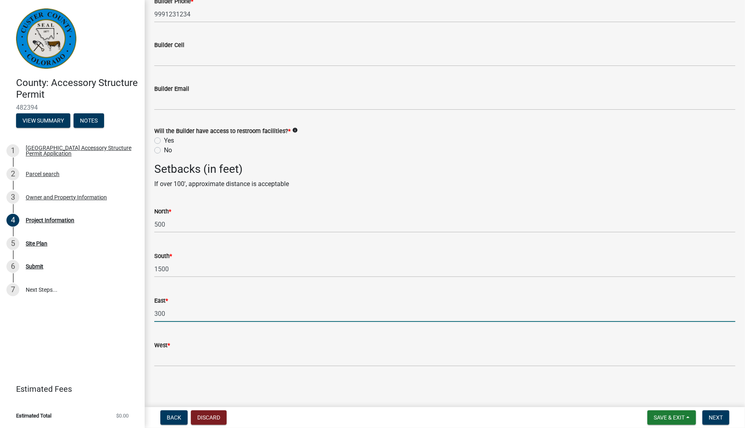
type input "300"
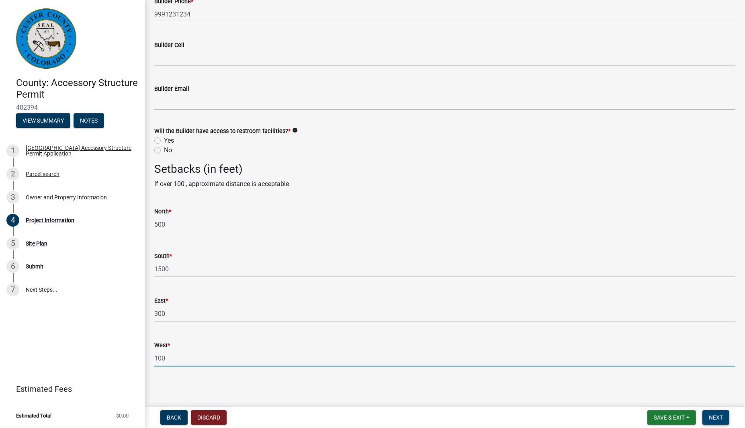
type input "100"
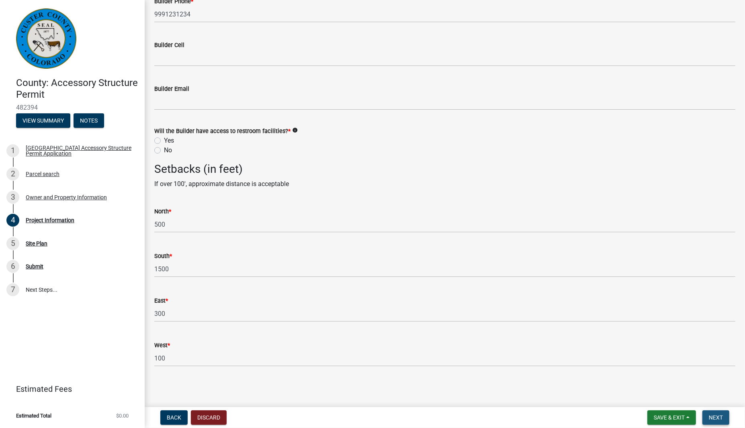
click at [719, 421] on button "Next" at bounding box center [715, 417] width 27 height 14
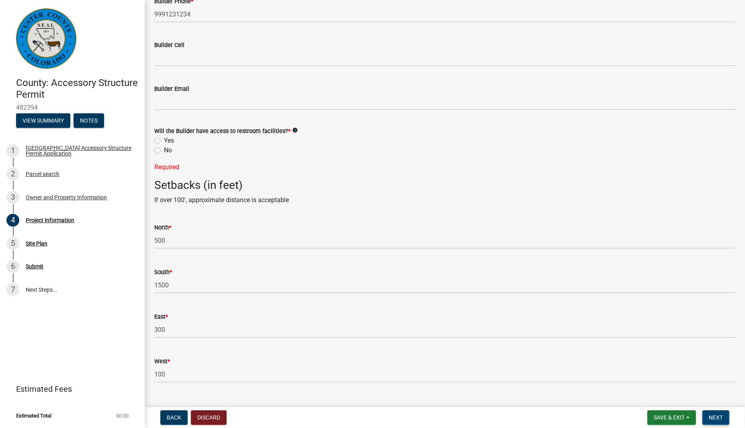
click at [719, 421] on button "Next" at bounding box center [715, 417] width 27 height 14
click at [164, 150] on label "No" at bounding box center [168, 150] width 8 height 10
click at [164, 150] on input "No" at bounding box center [166, 147] width 5 height 5
radio input "true"
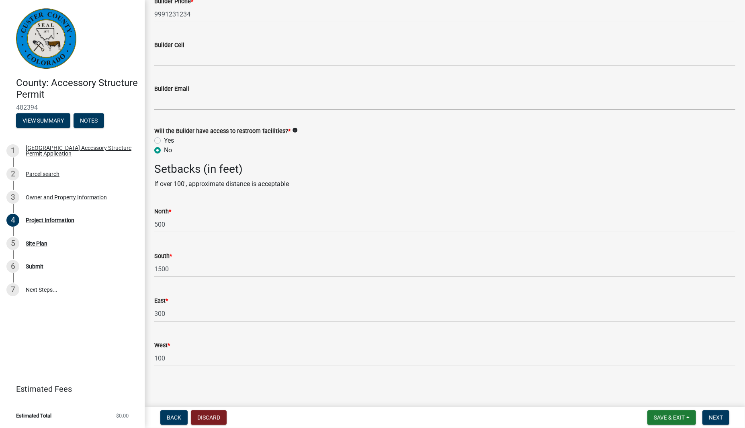
click at [292, 131] on icon "info" at bounding box center [295, 130] width 6 height 6
click at [302, 148] on div "No" at bounding box center [444, 150] width 581 height 10
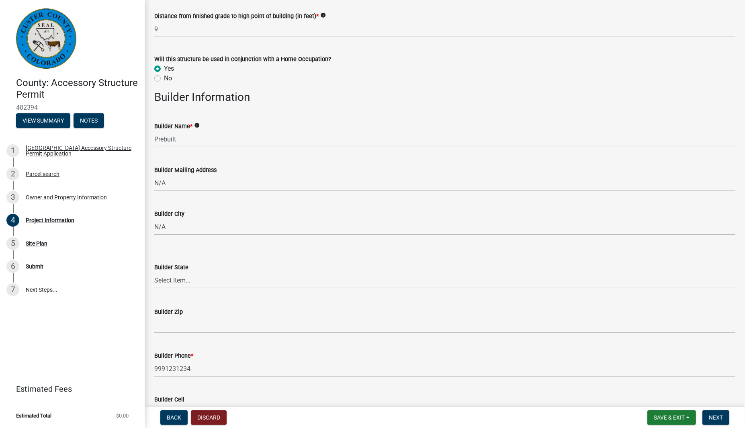
scroll to position [784, 0]
click at [203, 142] on input "Prebuilt" at bounding box center [444, 139] width 581 height 16
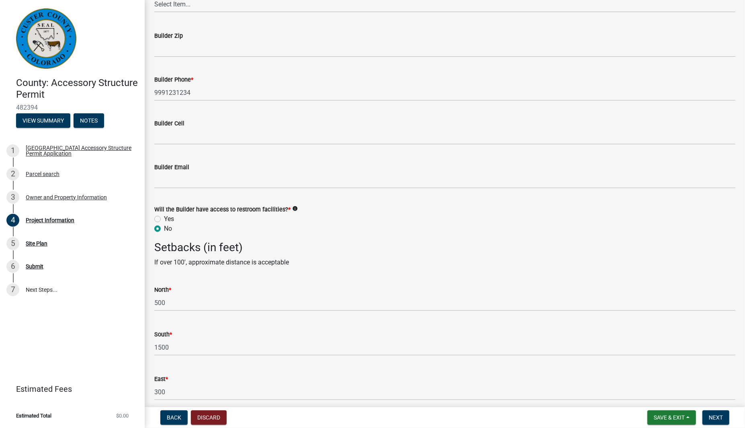
scroll to position [1139, 0]
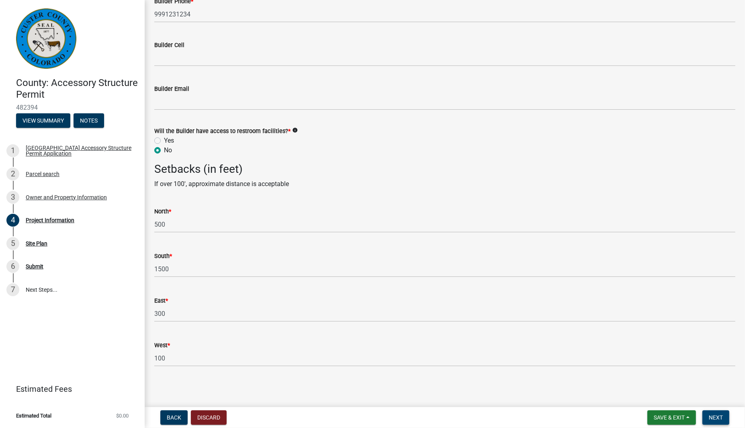
type input "Prebuilt - set on site."
click at [713, 415] on span "Next" at bounding box center [716, 417] width 14 height 6
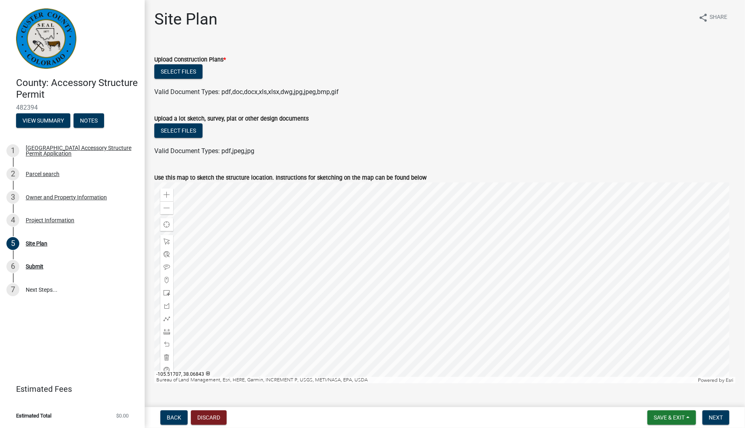
scroll to position [40, 0]
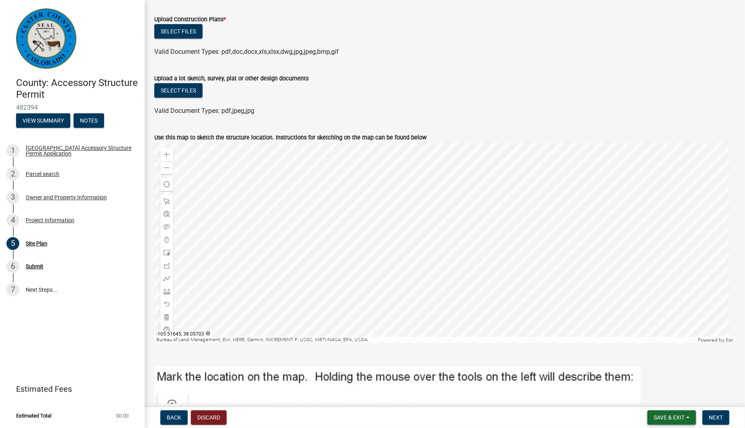
click at [666, 413] on button "Save & Exit" at bounding box center [671, 417] width 49 height 14
click at [655, 371] on button "Save" at bounding box center [663, 377] width 64 height 19
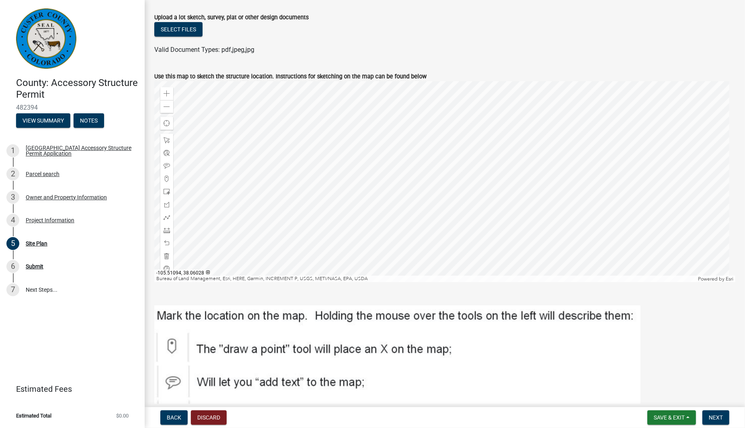
scroll to position [77, 0]
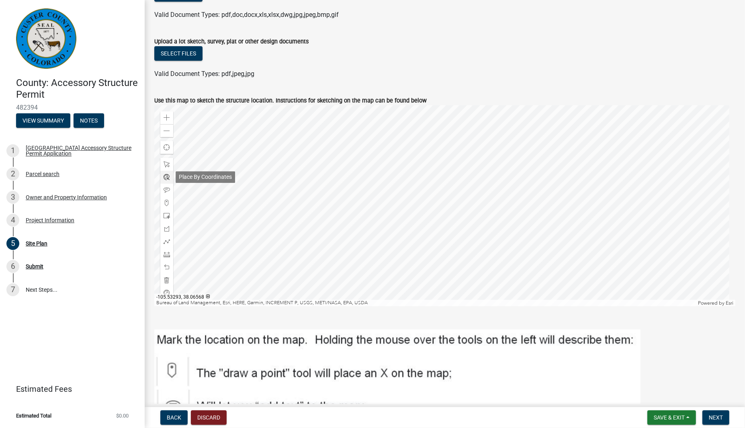
click at [169, 177] on span at bounding box center [166, 177] width 6 height 6
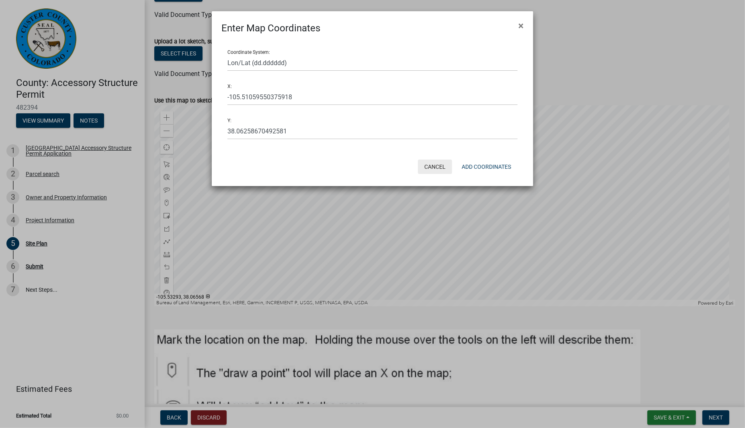
click at [444, 165] on button "Cancel" at bounding box center [435, 166] width 34 height 14
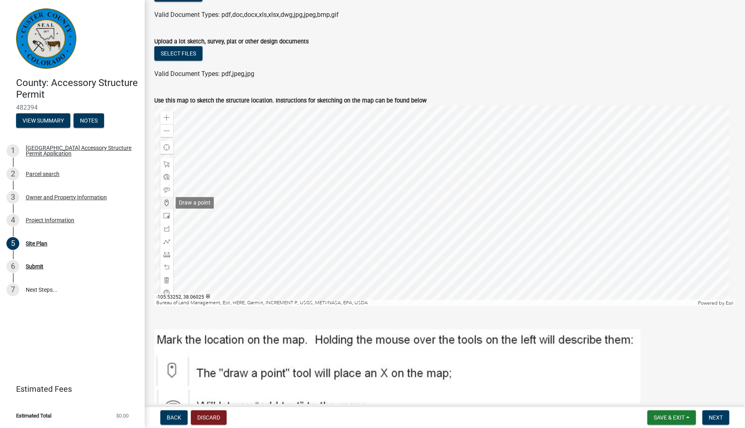
click at [165, 201] on span at bounding box center [166, 203] width 6 height 6
click at [435, 172] on div at bounding box center [444, 205] width 581 height 201
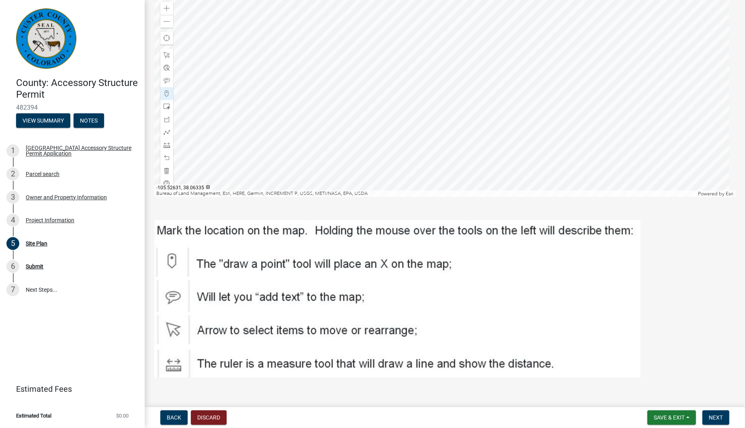
scroll to position [198, 0]
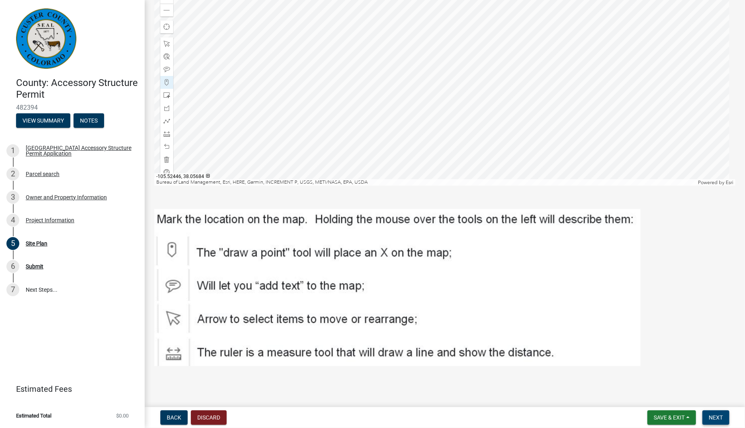
click at [721, 415] on span "Next" at bounding box center [716, 417] width 14 height 6
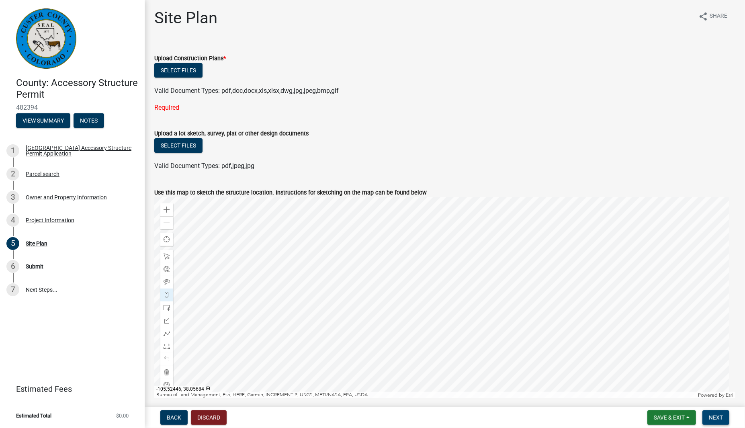
scroll to position [0, 0]
